Goal: Information Seeking & Learning: Learn about a topic

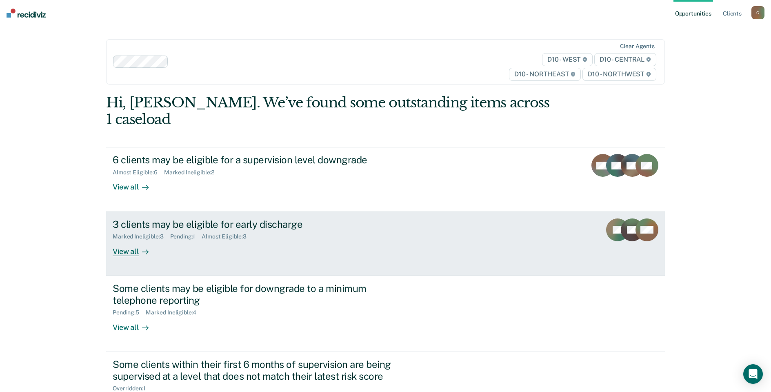
click at [271, 218] on div "3 clients may be eligible for early discharge" at bounding box center [256, 224] width 286 height 12
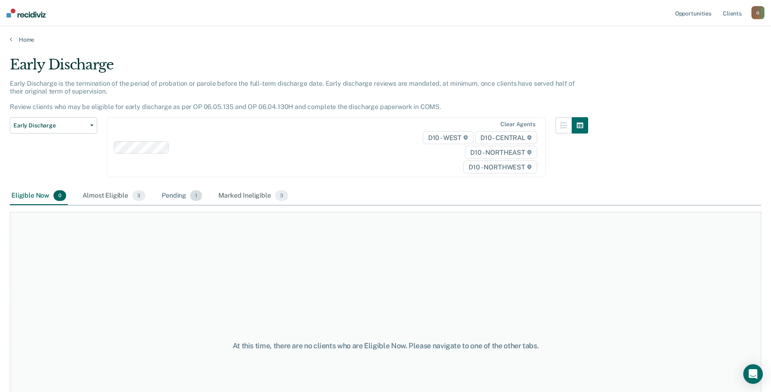
click at [174, 198] on div "Pending 1" at bounding box center [182, 196] width 44 height 18
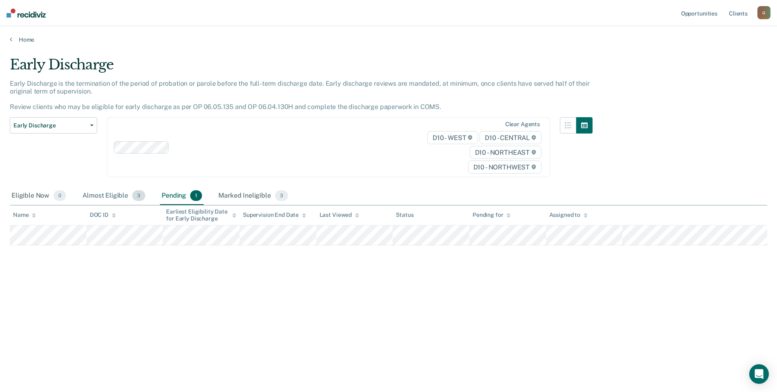
click at [102, 195] on div "Almost Eligible 3" at bounding box center [114, 196] width 66 height 18
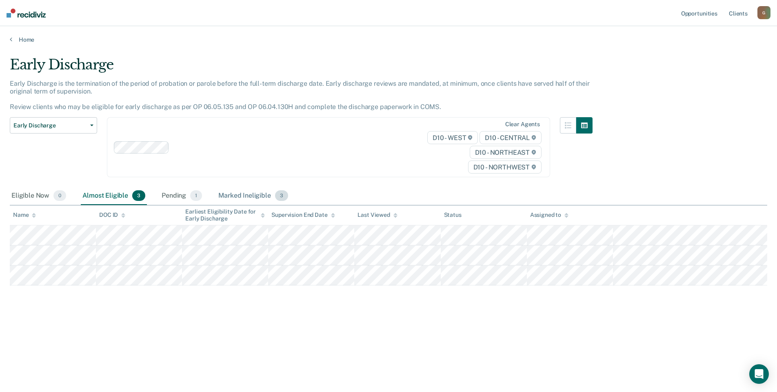
click at [261, 197] on div "Marked Ineligible 3" at bounding box center [253, 196] width 73 height 18
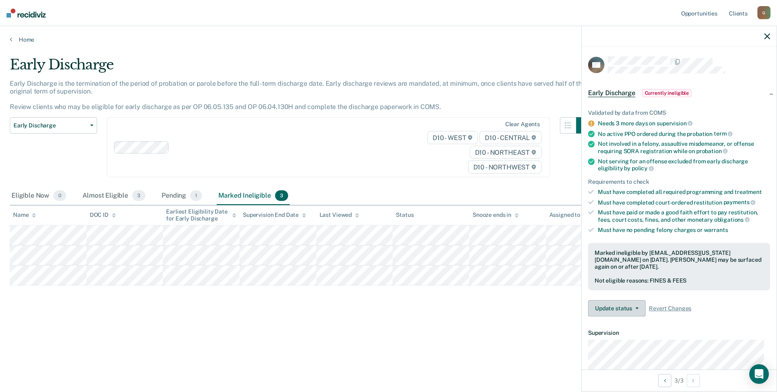
click at [629, 307] on button "Update status" at bounding box center [617, 308] width 58 height 16
click at [672, 306] on span "Revert Changes" at bounding box center [670, 308] width 42 height 7
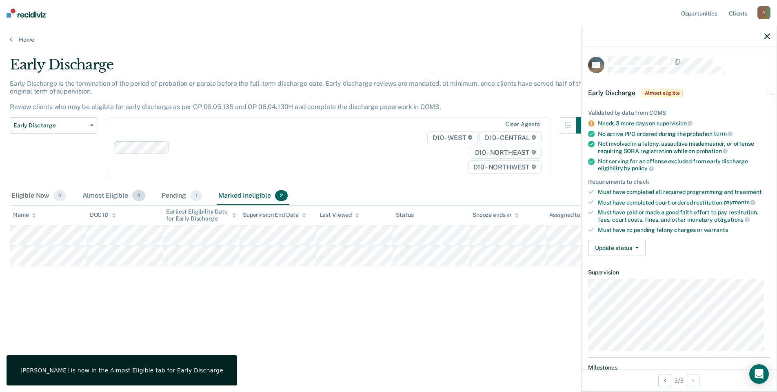
click at [111, 195] on div "Almost Eligible 4" at bounding box center [114, 196] width 66 height 18
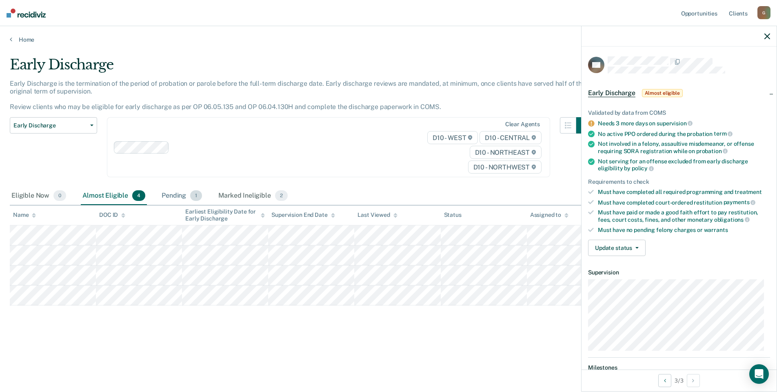
click at [168, 196] on div "Pending 1" at bounding box center [182, 196] width 44 height 18
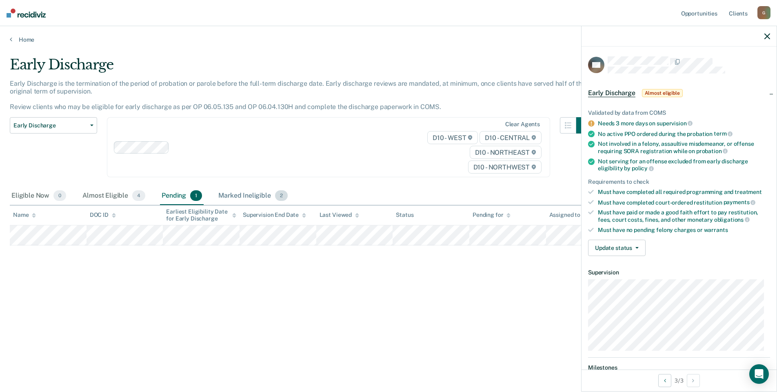
click at [238, 195] on div "Marked Ineligible 2" at bounding box center [253, 196] width 73 height 18
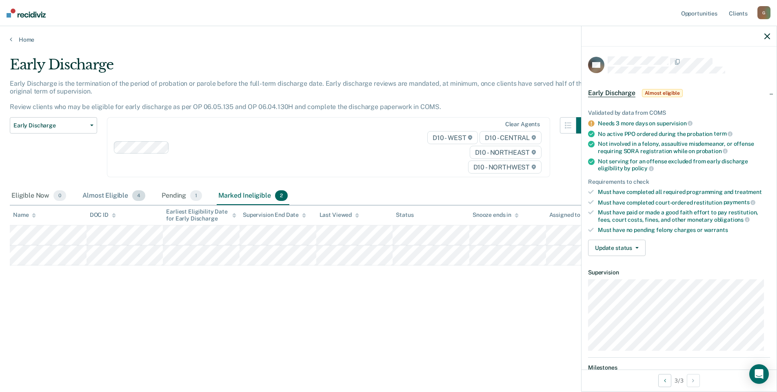
click at [98, 194] on div "Almost Eligible 4" at bounding box center [114, 196] width 66 height 18
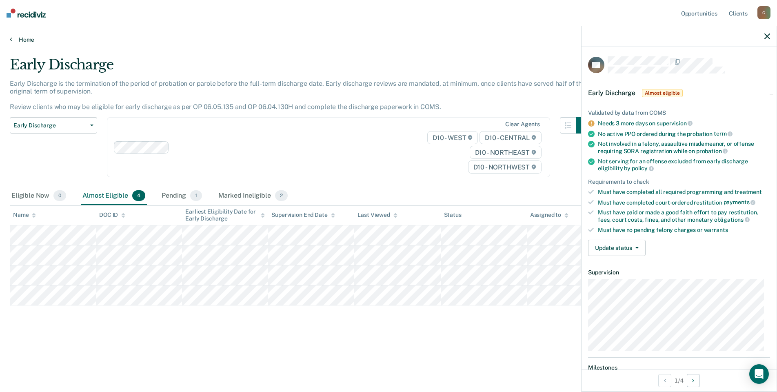
click at [28, 42] on link "Home" at bounding box center [388, 39] width 757 height 7
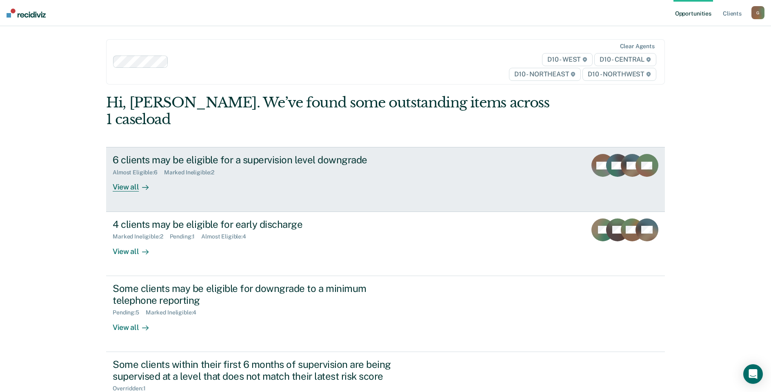
click at [160, 154] on div "6 clients may be eligible for a supervision level downgrade" at bounding box center [256, 160] width 286 height 12
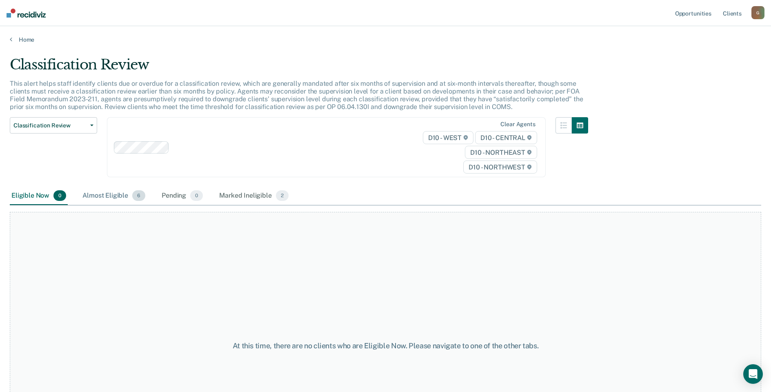
click at [110, 194] on div "Almost Eligible 6" at bounding box center [114, 196] width 66 height 18
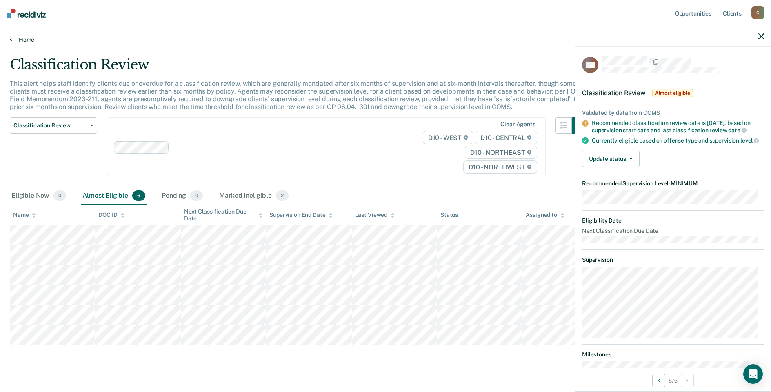
click at [27, 42] on link "Home" at bounding box center [385, 39] width 751 height 7
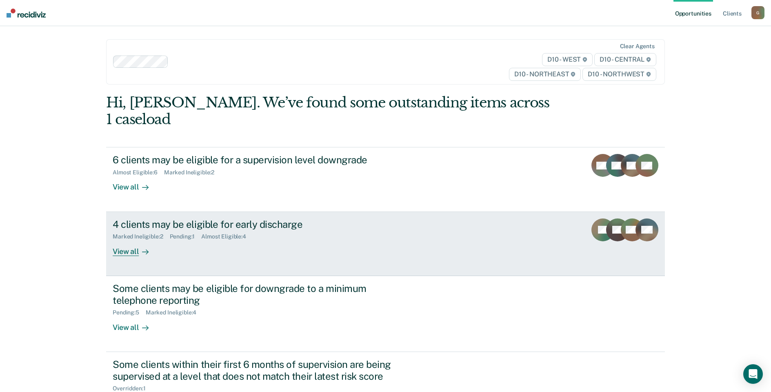
click at [182, 230] on div "Marked Ineligible : 2 Pending : 1 Almost Eligible : 4" at bounding box center [256, 235] width 286 height 10
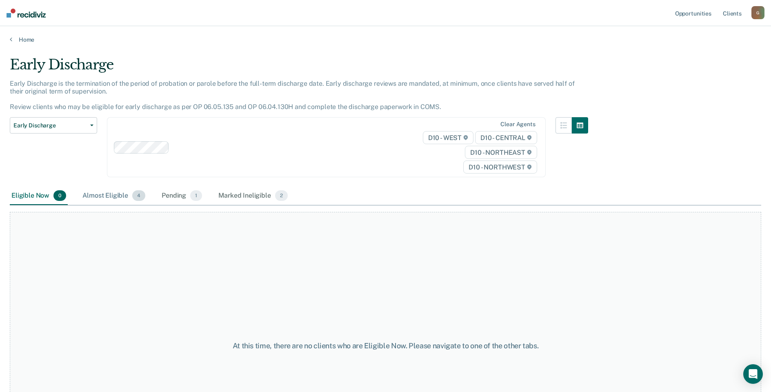
click at [96, 192] on div "Almost Eligible 4" at bounding box center [114, 196] width 66 height 18
